Goal: Task Accomplishment & Management: Complete application form

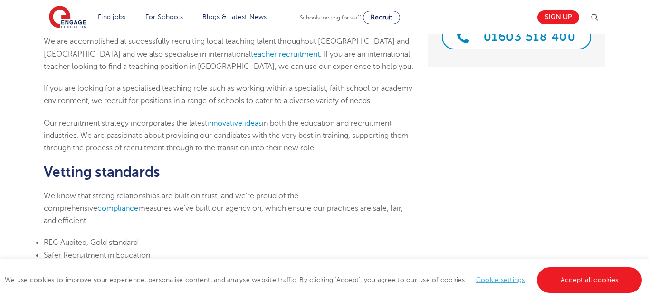
scroll to position [248, 0]
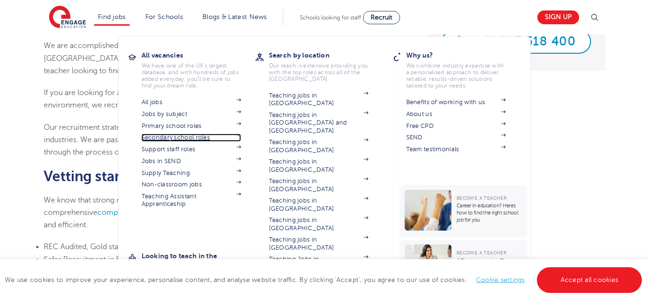
click at [188, 138] on link "Secondary school roles" at bounding box center [191, 137] width 100 height 8
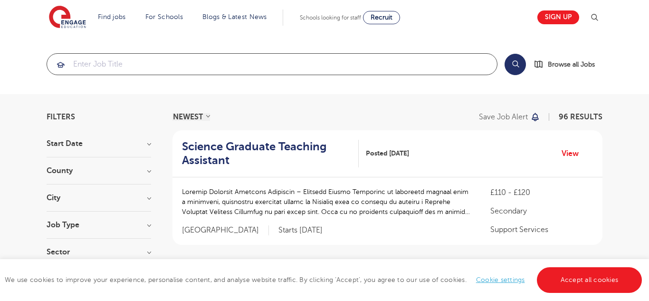
click at [120, 58] on input "search" at bounding box center [272, 64] width 450 height 21
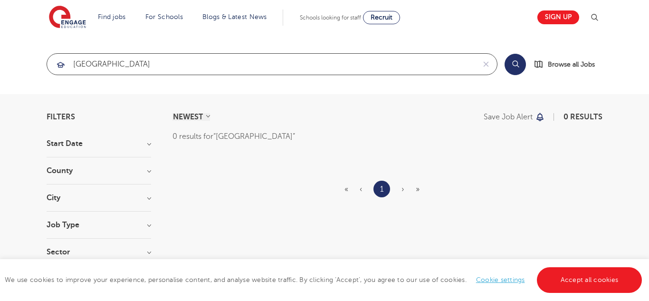
click at [206, 71] on input "norfolk" at bounding box center [261, 64] width 428 height 21
type input "nr1"
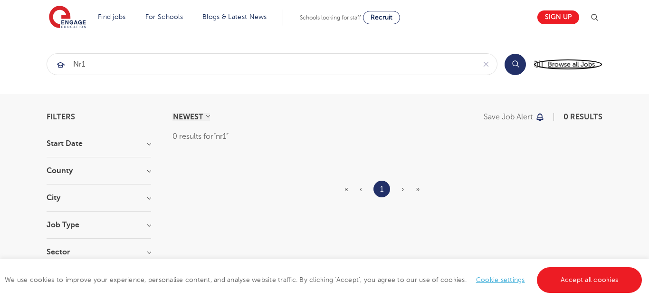
click at [564, 60] on span "Browse all Jobs" at bounding box center [570, 64] width 47 height 11
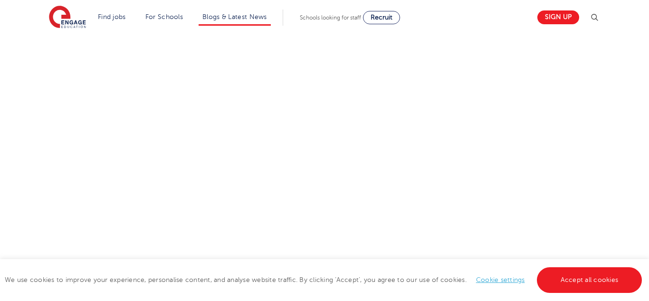
scroll to position [188, 0]
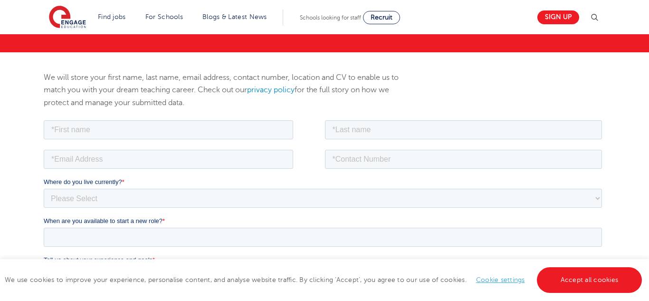
scroll to position [57, 0]
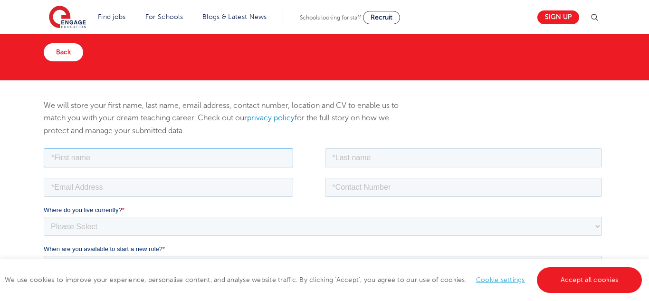
click at [117, 159] on input "text" at bounding box center [167, 157] width 249 height 19
type input "Riccardo"
type input "Monni"
click at [70, 183] on input "email" at bounding box center [167, 186] width 249 height 19
type input "monnigreen@gmail.com"
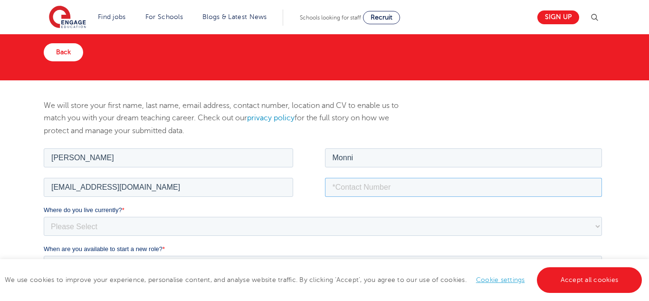
click at [364, 190] on input "tel" at bounding box center [462, 186] width 277 height 19
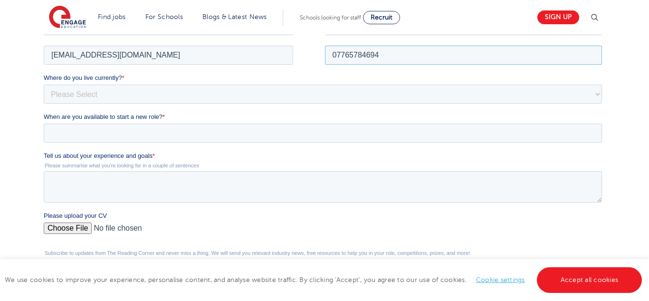
scroll to position [194, 0]
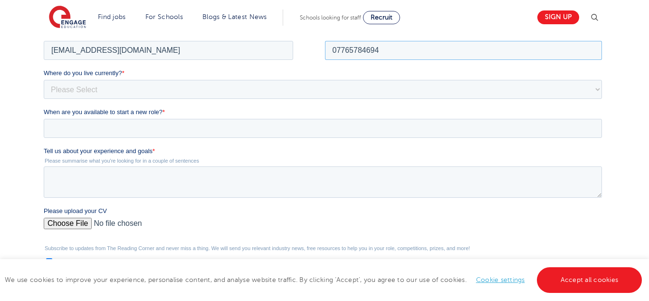
type input "07765784694"
click at [201, 90] on select "Please Select UK Canada Ireland Australia New Zealand Europe USA South Africa J…" at bounding box center [322, 88] width 558 height 19
select select "UK"
click at [43, 79] on select "Please Select UK Canada Ireland Australia New Zealand Europe USA South Africa J…" at bounding box center [322, 88] width 558 height 19
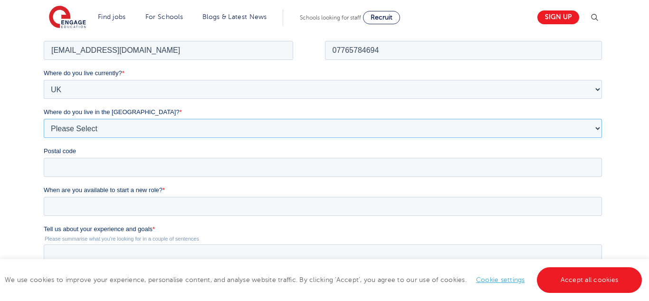
click at [118, 132] on select "Please Select Overseas Barnsley Bedfordshire Berkshire Bournemouth Bracknell Fo…" at bounding box center [322, 127] width 558 height 19
select select "[GEOGRAPHIC_DATA]"
click at [43, 118] on select "Please Select Overseas Barnsley Bedfordshire Berkshire Bournemouth Bracknell Fo…" at bounding box center [322, 127] width 558 height 19
click at [106, 173] on input "Postal code" at bounding box center [322, 166] width 558 height 19
type input "NR14 6PG"
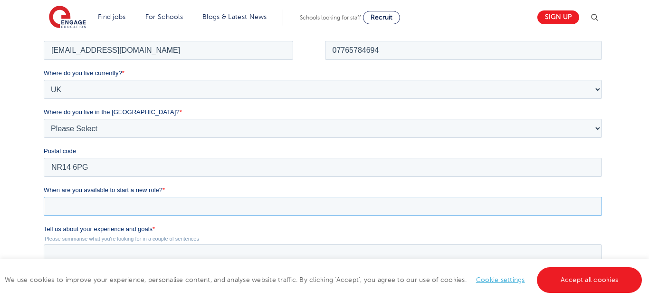
click at [85, 196] on input "When are you available to start a new role? *" at bounding box center [322, 205] width 558 height 19
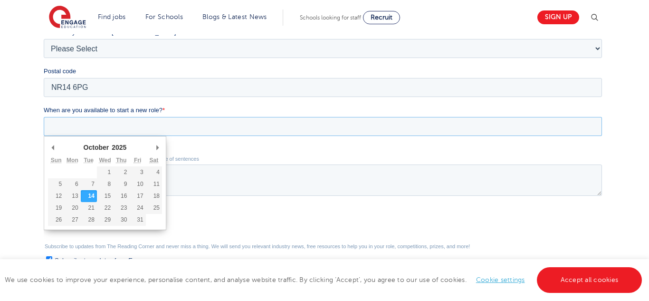
scroll to position [275, 0]
type div "2025-10-17"
type input "2025/10/17"
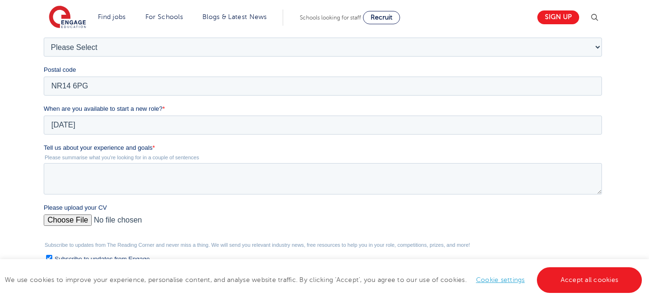
scroll to position [306, 0]
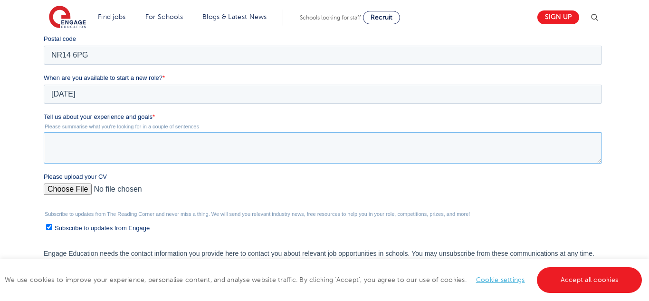
click at [170, 141] on textarea "Tell us about your experience and goals *" at bounding box center [322, 147] width 558 height 31
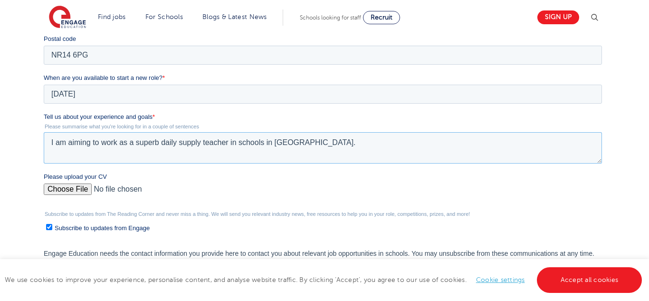
type textarea "I am aiming to work as a superb daily supply teacher in schools in Norfolk abd …"
click at [65, 190] on input "Please upload your CV" at bounding box center [322, 192] width 558 height 19
type input "C:\fakepath\RM Resume - September 2025.docx"
click at [613, 274] on link "Accept all cookies" at bounding box center [589, 280] width 105 height 26
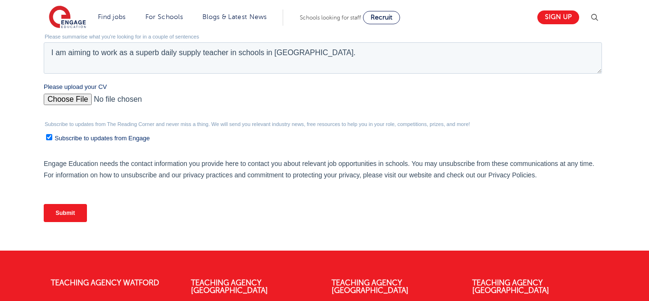
scroll to position [418, 0]
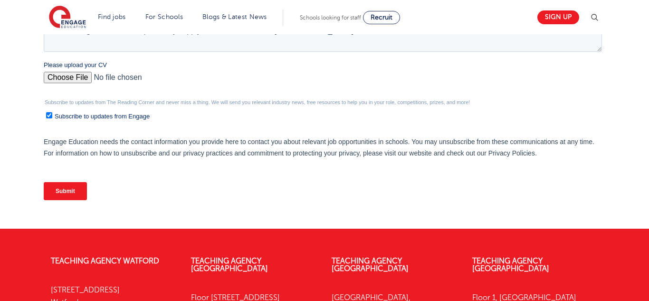
click at [77, 182] on div "Submit" at bounding box center [324, 191] width 562 height 34
click at [66, 192] on input "Submit" at bounding box center [64, 191] width 43 height 18
